Goal: Task Accomplishment & Management: Manage account settings

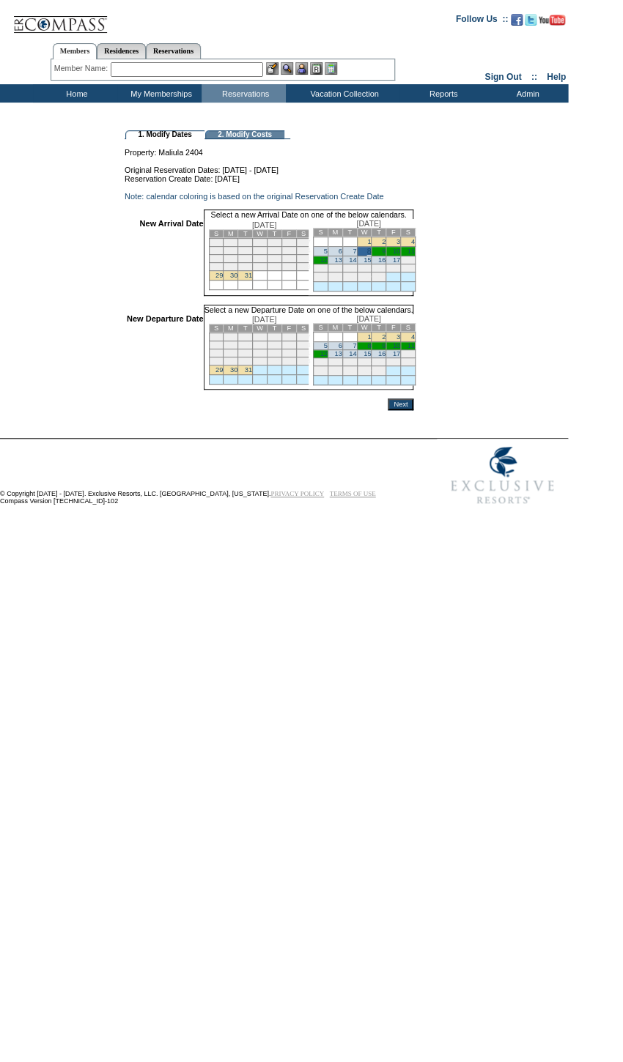
click at [385, 358] on link "16" at bounding box center [381, 353] width 7 height 7
click at [413, 412] on input "Next" at bounding box center [401, 406] width 26 height 12
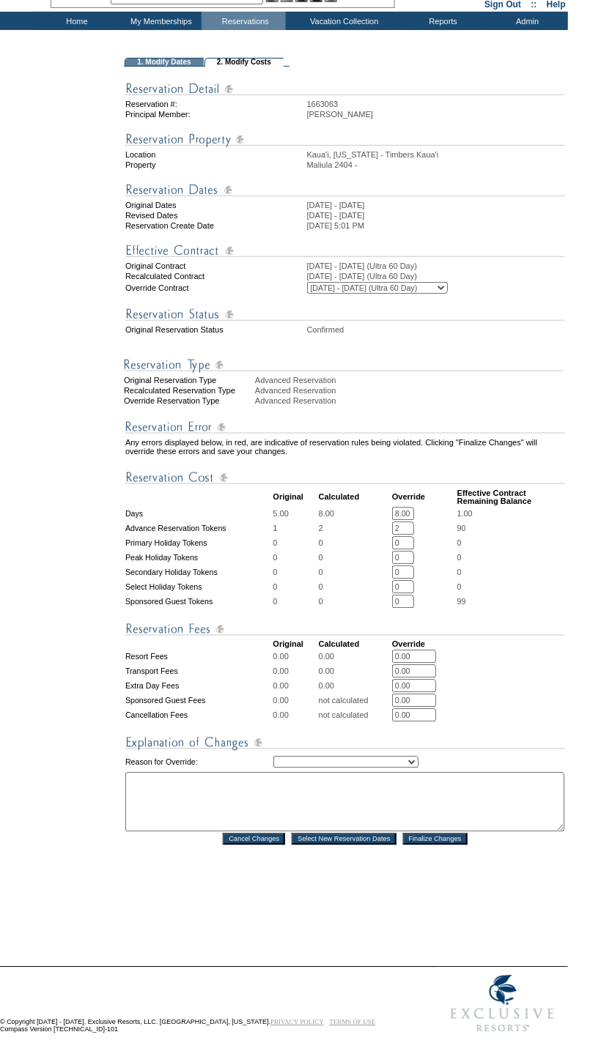
scroll to position [101, 0]
click at [372, 757] on select "Creating Continuous Stay Days Rebooked After Cancellation Editing Occupant Expe…" at bounding box center [345, 763] width 145 height 12
select select "1043"
click at [273, 757] on select "Creating Continuous Stay Days Rebooked After Cancellation Editing Occupant Expe…" at bounding box center [345, 763] width 145 height 12
click at [311, 804] on textarea at bounding box center [344, 802] width 439 height 59
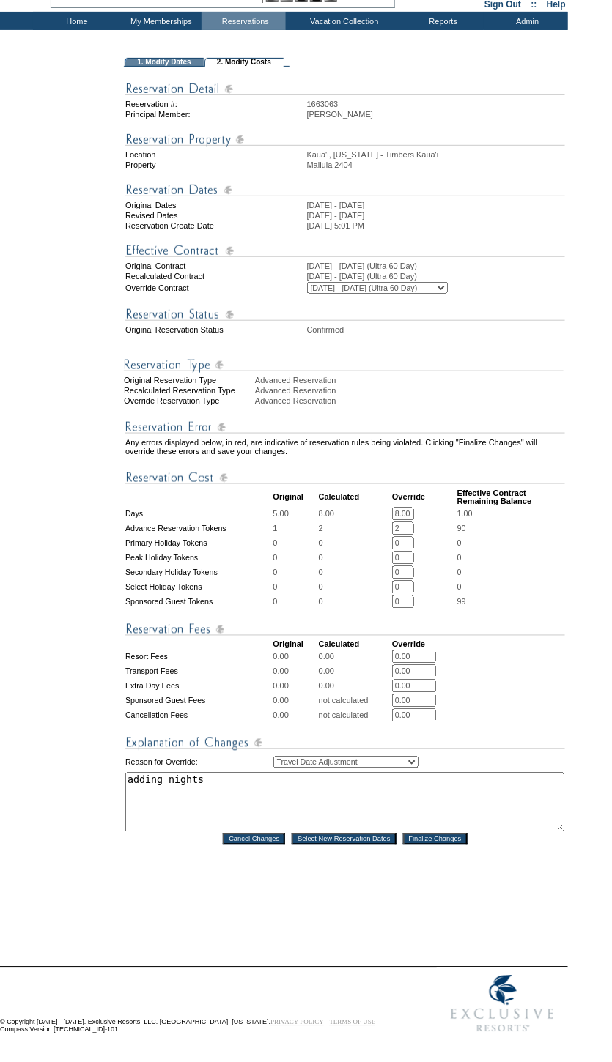
type textarea "adding nights"
click at [438, 834] on input "Finalize Changes" at bounding box center [435, 840] width 64 height 12
